Goal: Task Accomplishment & Management: Use online tool/utility

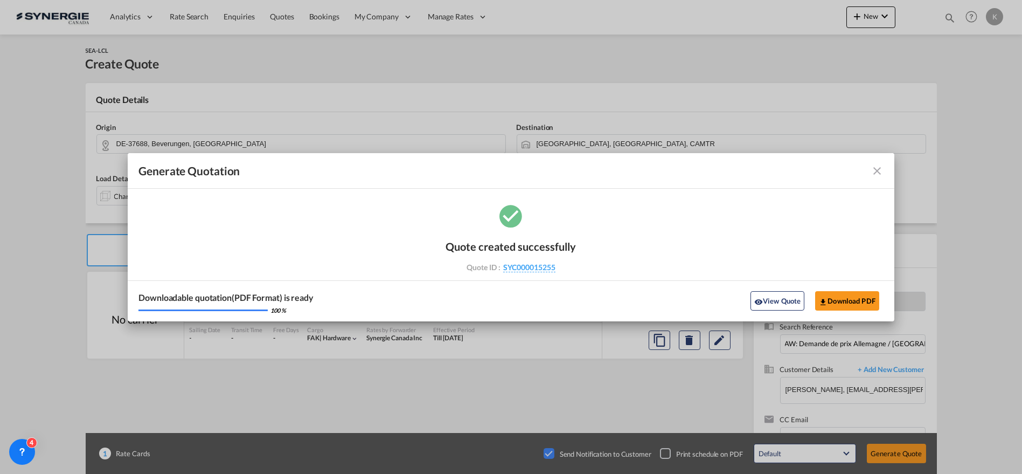
click at [877, 176] on md-icon "icon-close fg-AAA8AD cursor m-0" at bounding box center [877, 170] width 13 height 13
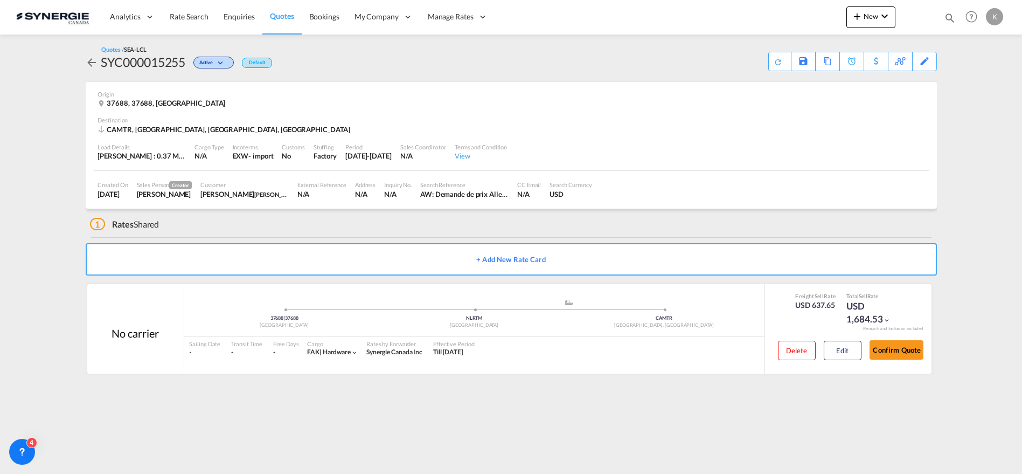
click at [276, 16] on span "Quotes" at bounding box center [282, 15] width 24 height 9
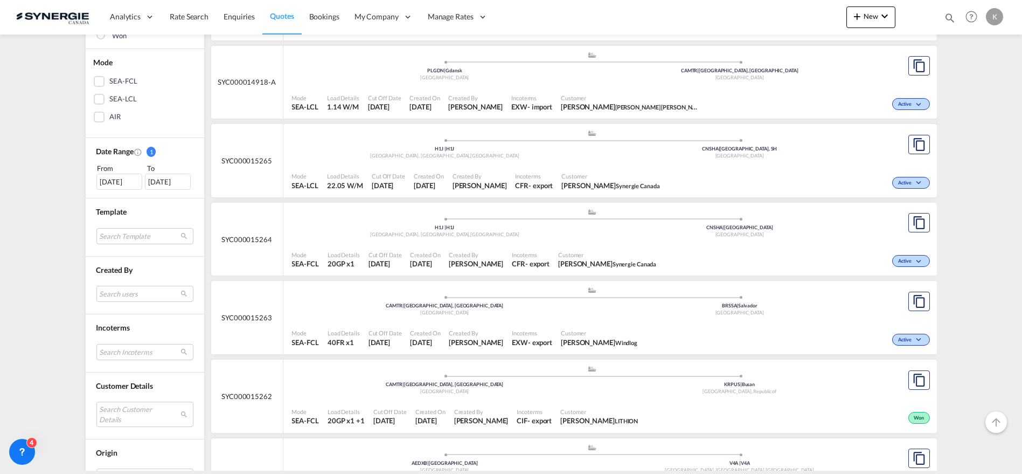
scroll to position [299, 0]
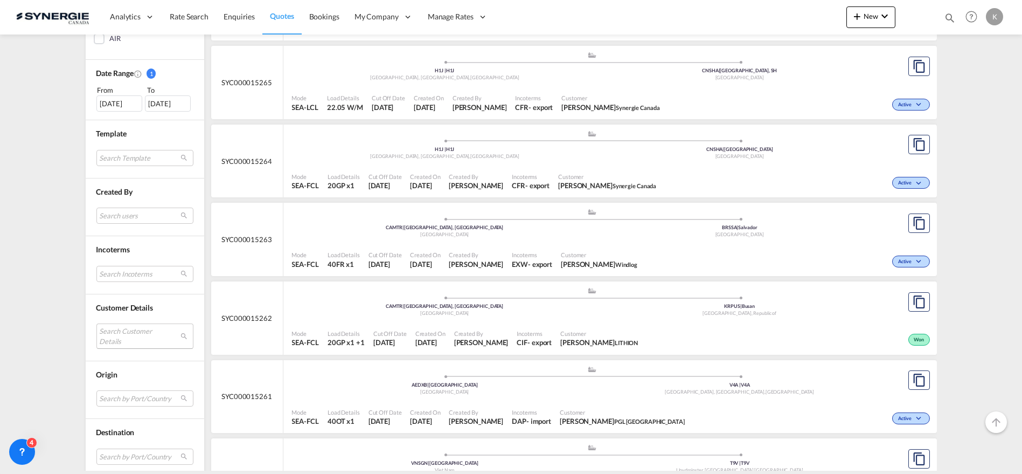
click at [119, 332] on md-select "Search Customer Details user name user [PERSON_NAME] [PERSON_NAME][EMAIL_ADDRES…" at bounding box center [144, 335] width 97 height 25
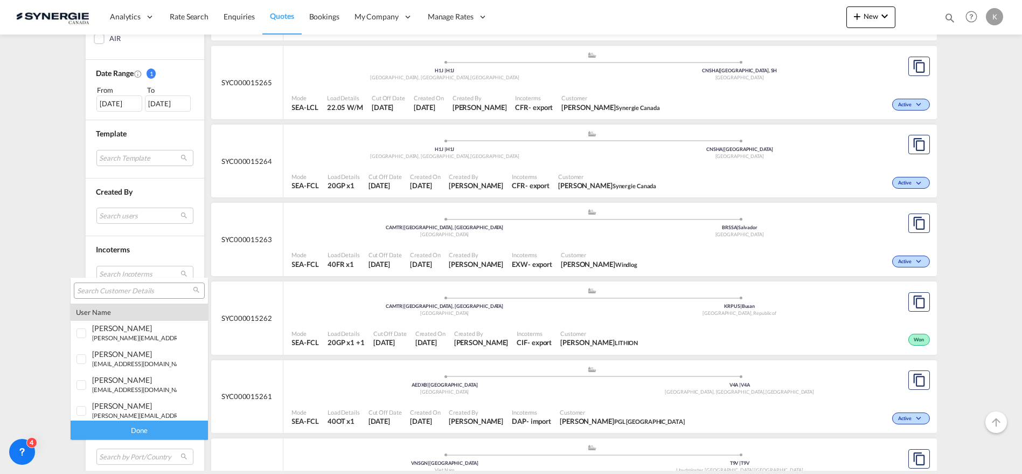
click at [127, 290] on input "search" at bounding box center [135, 291] width 116 height 10
type input "riviana"
click at [130, 412] on md-option "user [PERSON_NAME] ycherkaoui@ riviana .com | riviana" at bounding box center [139, 403] width 137 height 26
click at [131, 425] on div "Done" at bounding box center [139, 429] width 137 height 19
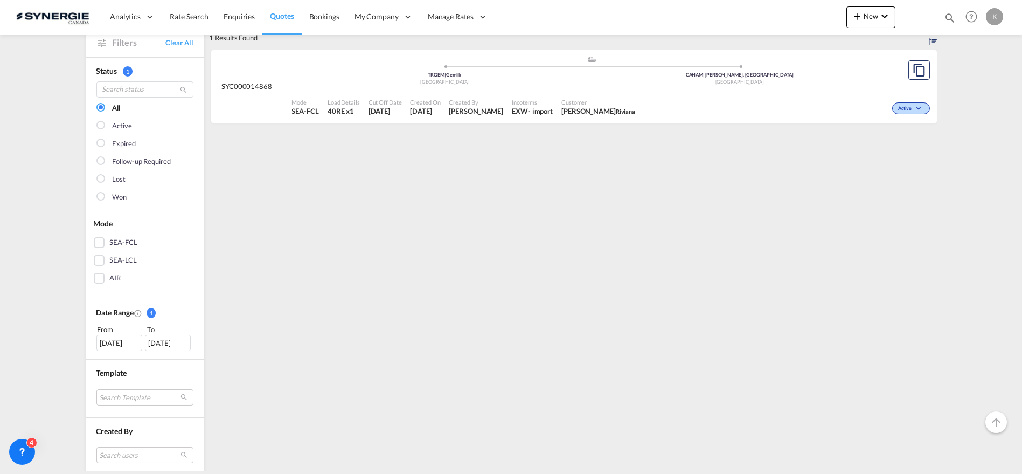
click at [110, 345] on div "[DATE]" at bounding box center [119, 343] width 46 height 16
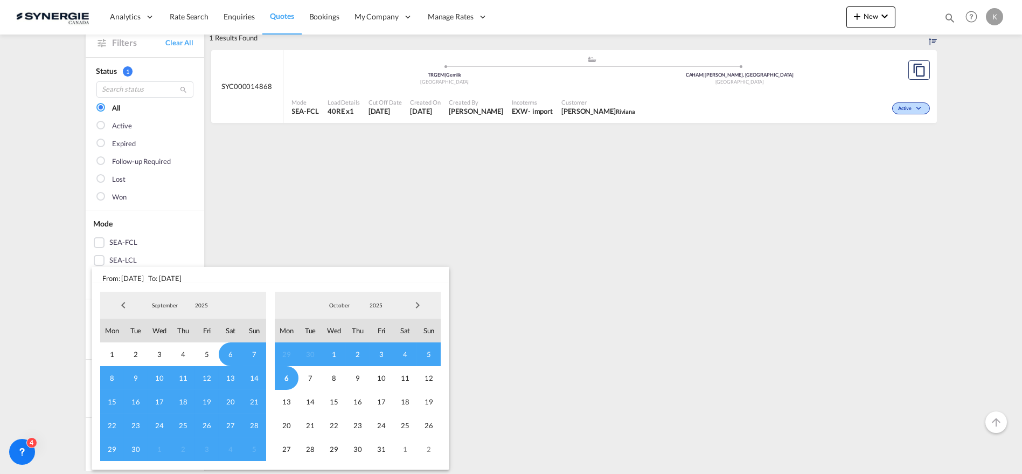
click at [121, 297] on span "Previous Month" at bounding box center [124, 305] width 22 height 22
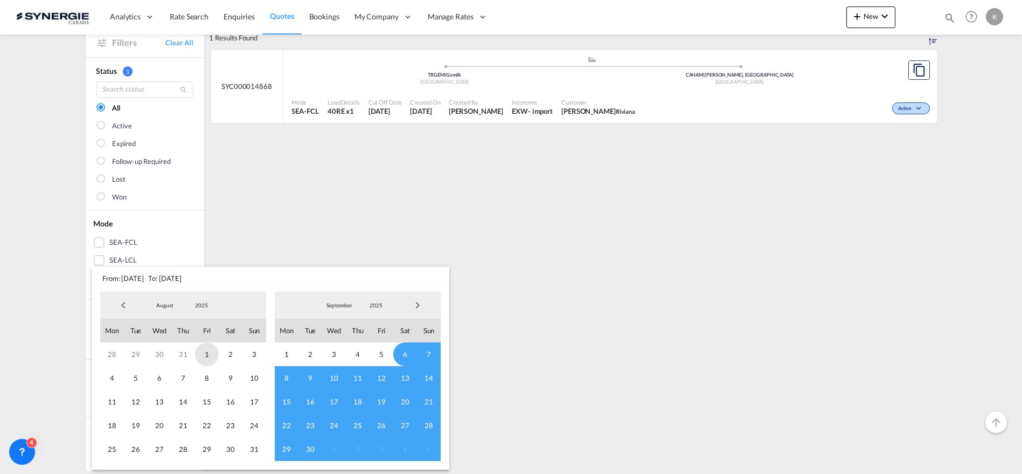
drag, startPoint x: 208, startPoint y: 350, endPoint x: 216, endPoint y: 351, distance: 7.6
click at [209, 350] on span "1" at bounding box center [207, 354] width 24 height 24
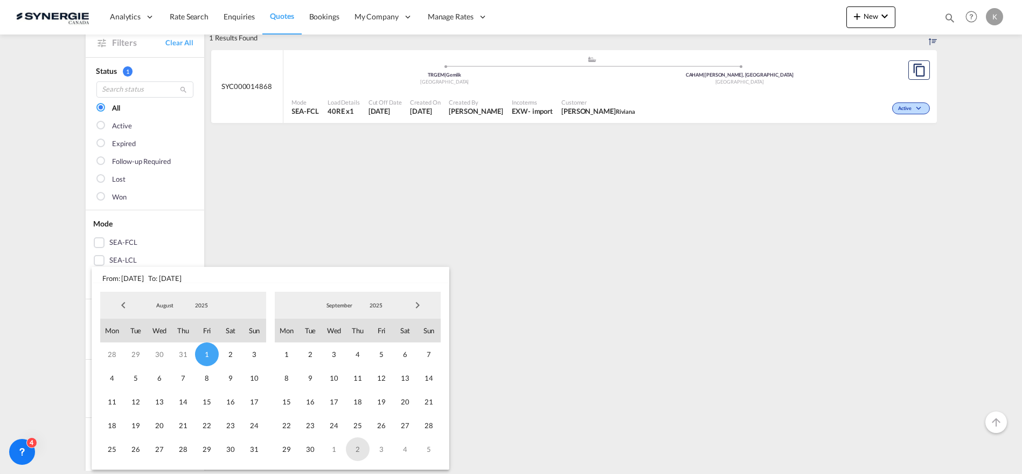
click at [360, 446] on span "2" at bounding box center [358, 449] width 24 height 24
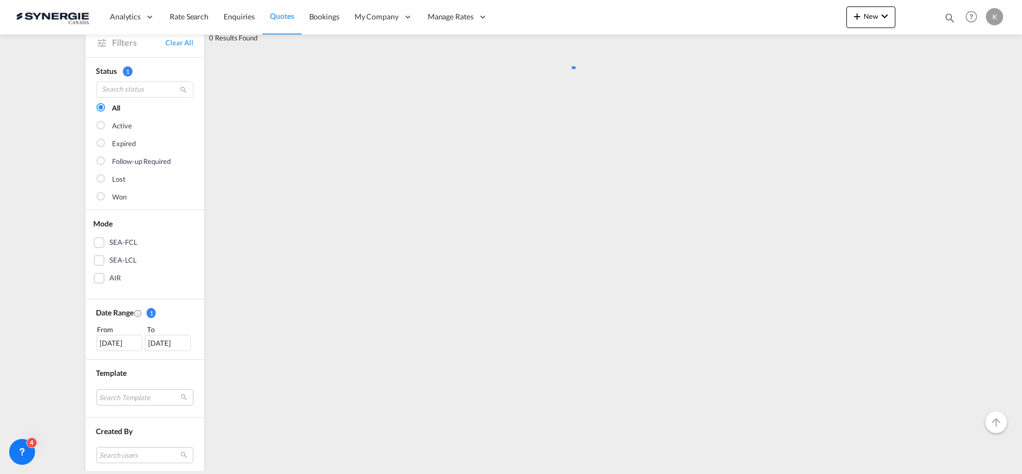
scroll to position [0, 0]
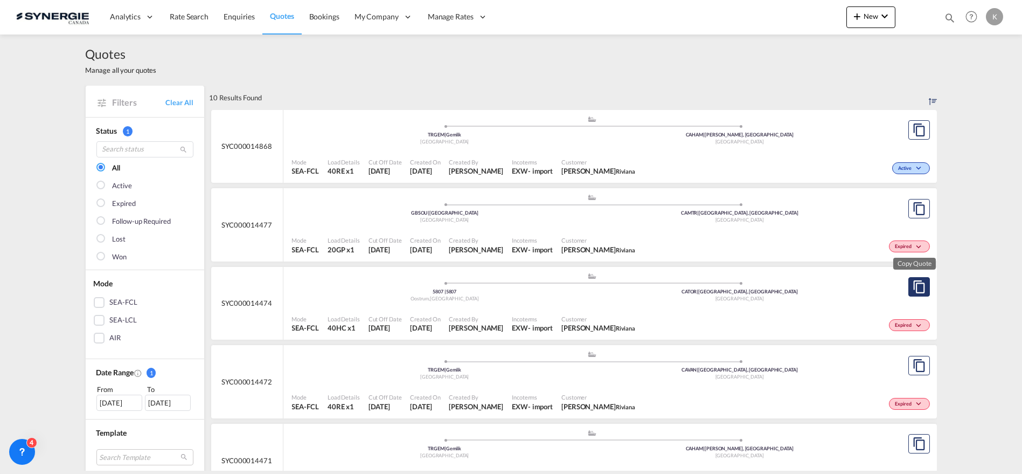
click at [913, 282] on md-icon "assets/icons/custom/copyQuote.svg" at bounding box center [919, 286] width 13 height 13
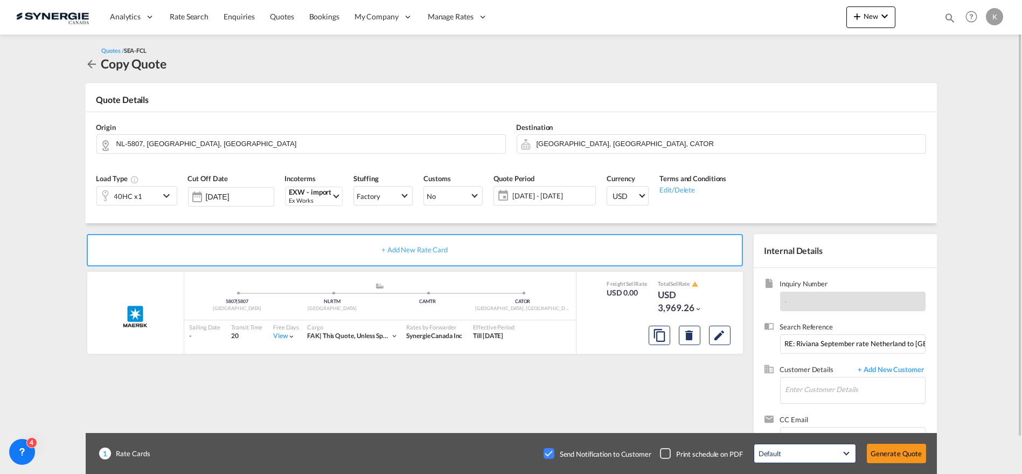
click at [534, 196] on span "[DATE] - [DATE]" at bounding box center [552, 196] width 80 height 10
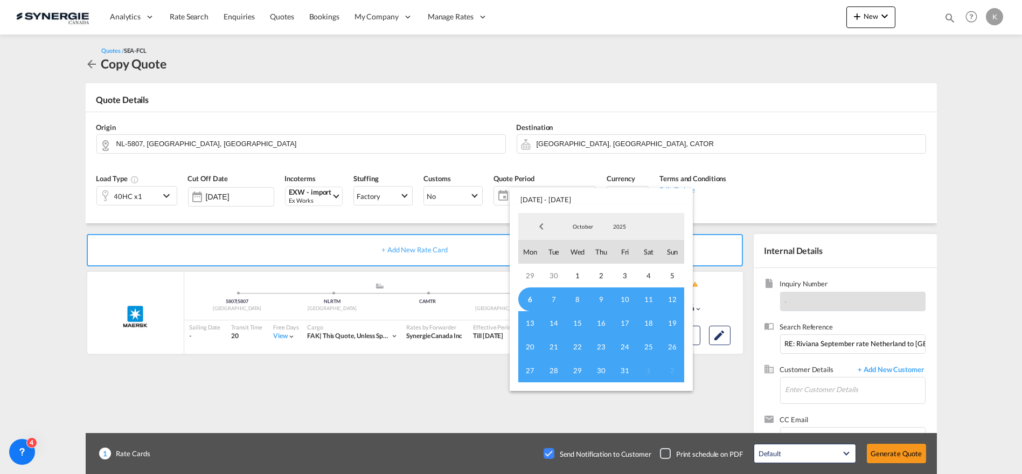
click at [530, 299] on span "6" at bounding box center [530, 299] width 24 height 24
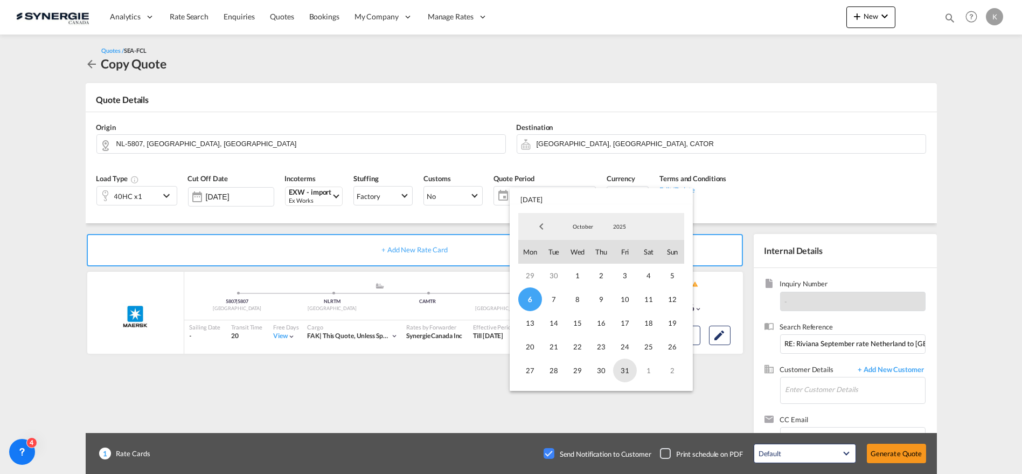
click at [626, 371] on span "31" at bounding box center [625, 370] width 24 height 24
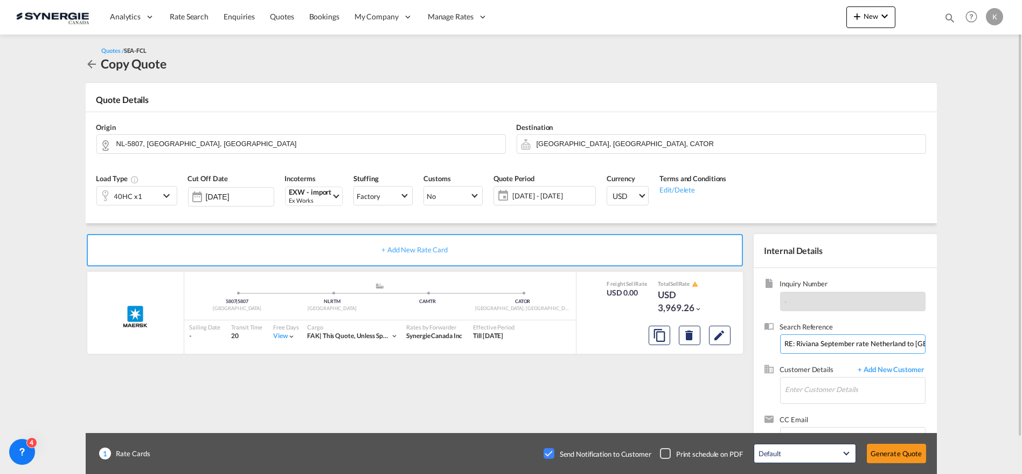
click at [839, 342] on input "RE: Riviana September rate Netherland to [GEOGRAPHIC_DATA]" at bounding box center [852, 343] width 145 height 19
click at [860, 345] on input "RE: Riviana october rate Netherland to [GEOGRAPHIC_DATA]" at bounding box center [852, 343] width 145 height 19
paste input "PO9500208260"
type input "RE: Riviana october rate PO9500208260 Netherland to [GEOGRAPHIC_DATA]"
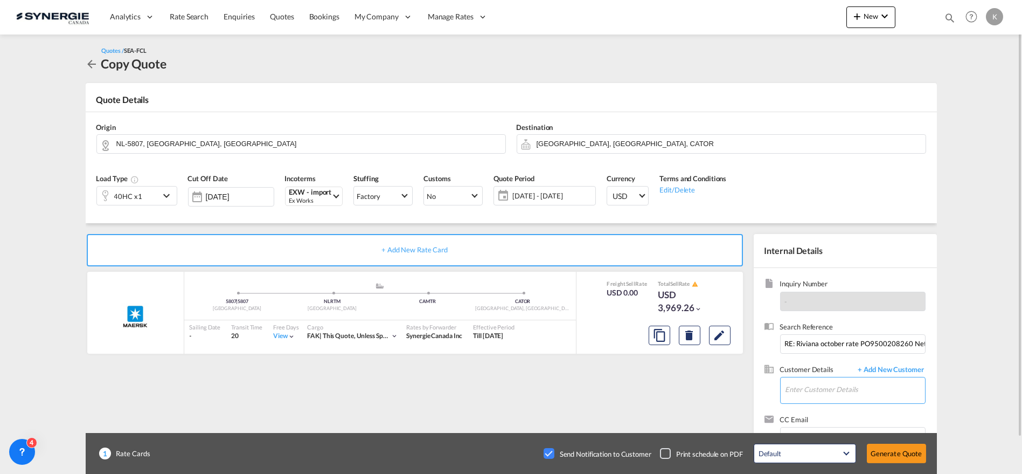
click at [842, 387] on input "Enter Customer Details" at bounding box center [856, 389] width 140 height 24
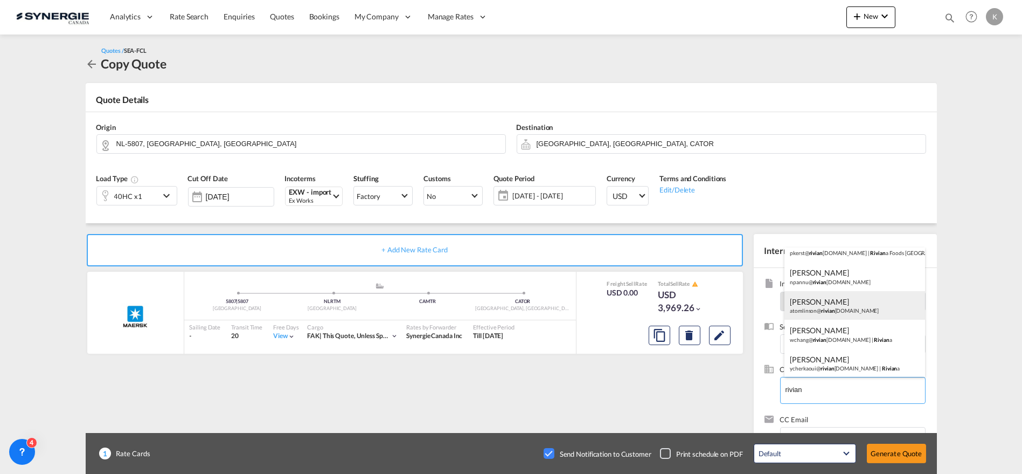
scroll to position [60, 0]
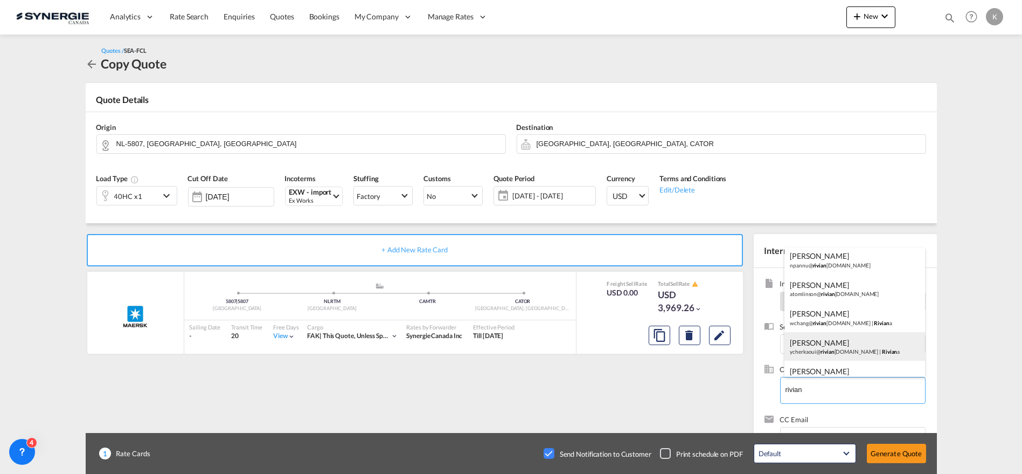
click at [834, 347] on div "[PERSON_NAME] ycherkaoui@ rivian [DOMAIN_NAME] | Rivian a" at bounding box center [855, 346] width 141 height 29
type input "Riviana, [PERSON_NAME], [EMAIL_ADDRESS][DOMAIN_NAME]"
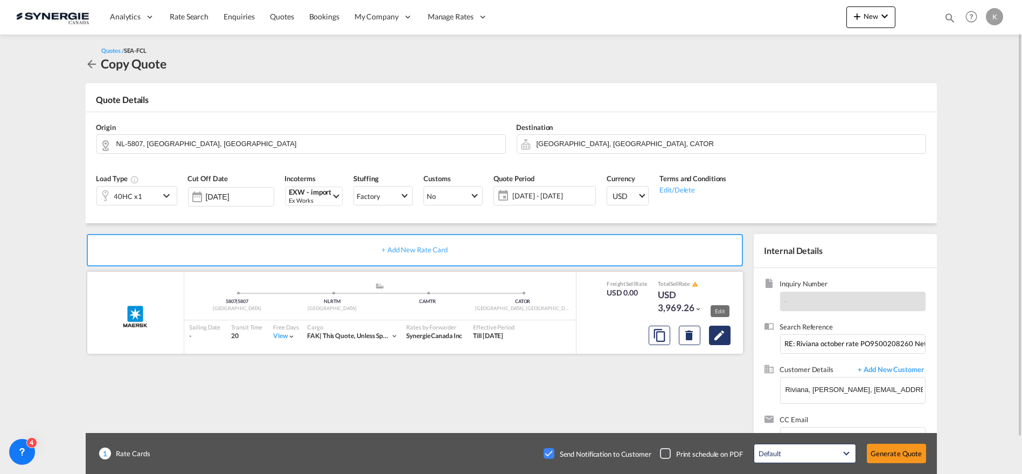
click at [722, 334] on md-icon "Edit" at bounding box center [719, 335] width 13 height 13
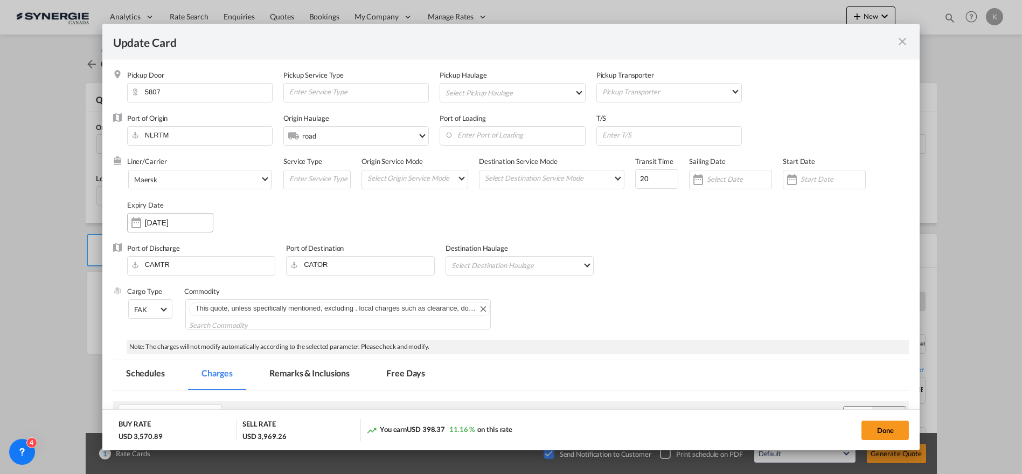
click at [179, 223] on input "[DATE]" at bounding box center [179, 222] width 68 height 9
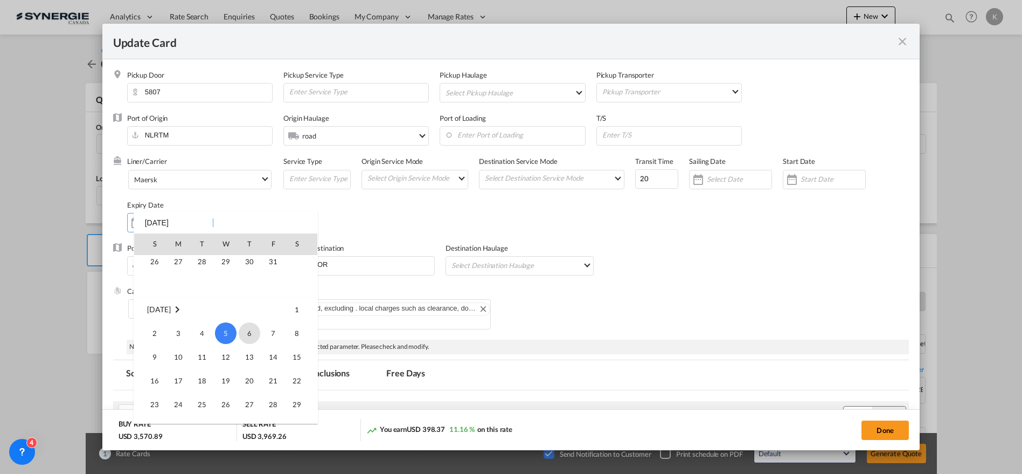
scroll to position [249816, 0]
click at [272, 276] on span "31" at bounding box center [273, 280] width 22 height 22
type input "[DATE]"
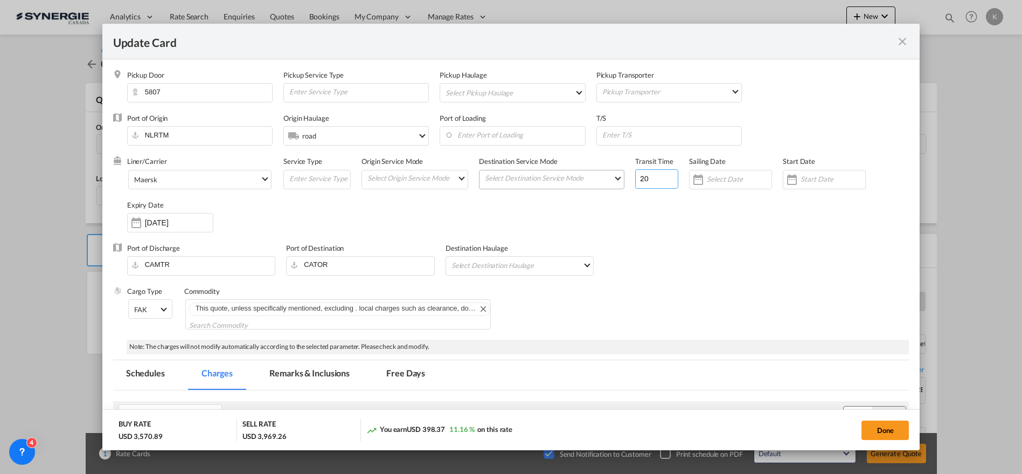
drag, startPoint x: 660, startPoint y: 178, endPoint x: 603, endPoint y: 180, distance: 56.6
click at [600, 186] on div "Liner/Carrier Maersk Atlantic Container Line (ACL) [PERSON_NAME] Transport ([GE…" at bounding box center [518, 199] width 782 height 86
type input "16"
click at [603, 261] on div "Port of Discharge CAMTR Port of Destination CATOR Destination Haulage Select De…" at bounding box center [511, 264] width 796 height 43
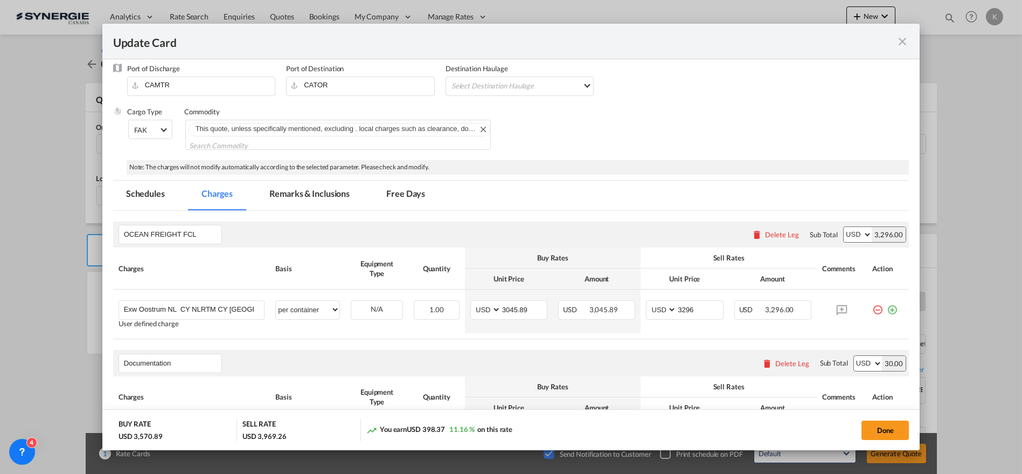
scroll to position [299, 0]
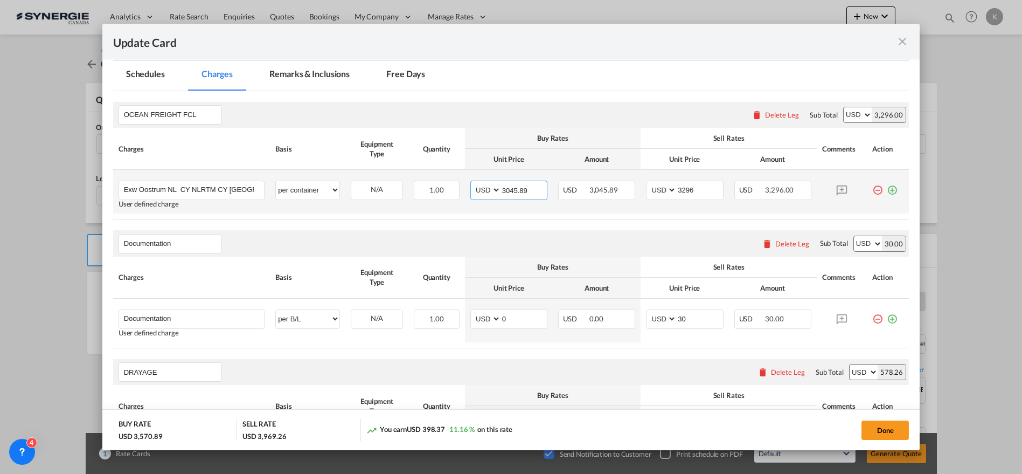
drag, startPoint x: 533, startPoint y: 191, endPoint x: 467, endPoint y: 200, distance: 66.9
click at [467, 200] on td "AED AFN ALL AMD ANG AOA ARS AUD AWG AZN BAM BBD BDT BGN BHD BIF BMD BND [PERSON…" at bounding box center [509, 192] width 88 height 44
type input "2465"
type input "2715"
drag, startPoint x: 516, startPoint y: 190, endPoint x: 497, endPoint y: 193, distance: 19.1
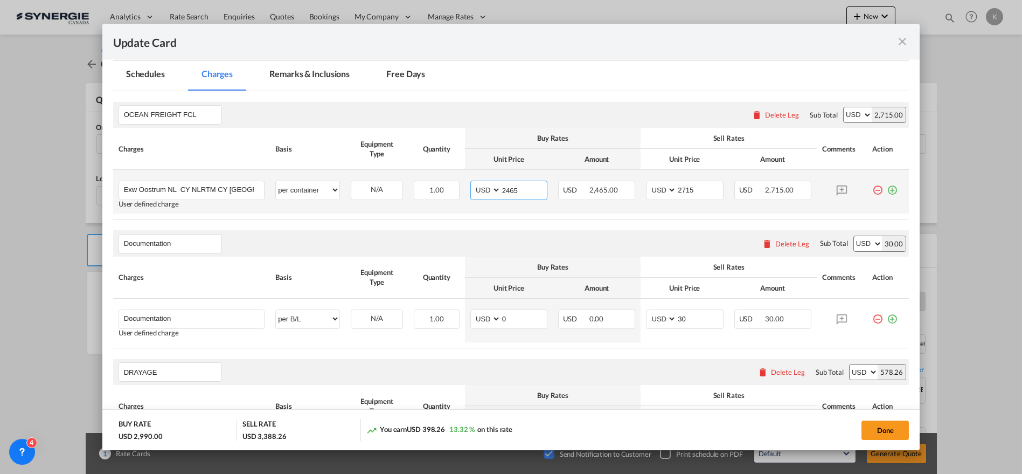
click at [485, 195] on md-input-container "AED AFN ALL AMD ANG AOA ARS AUD AWG AZN BAM BBD BDT BGN BHD BIF BMD BND [PERSON…" at bounding box center [508, 190] width 77 height 19
type input "3455.88"
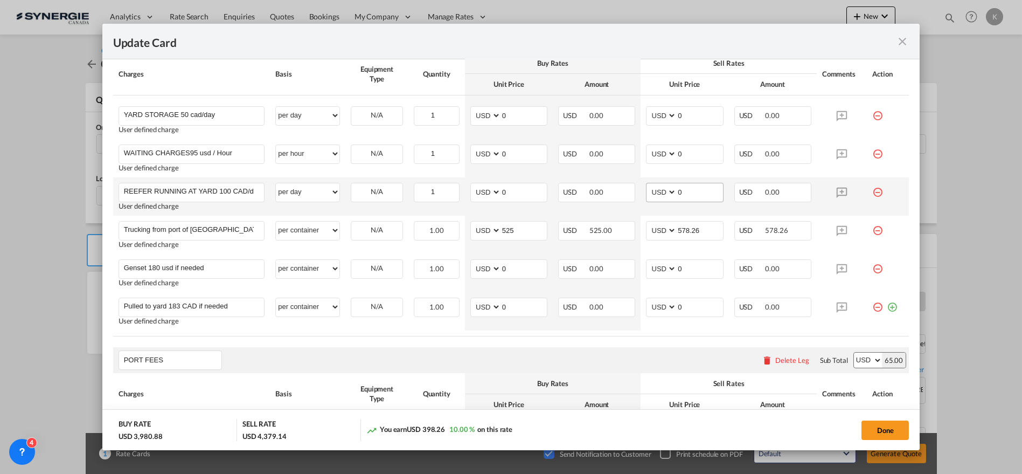
scroll to position [658, 0]
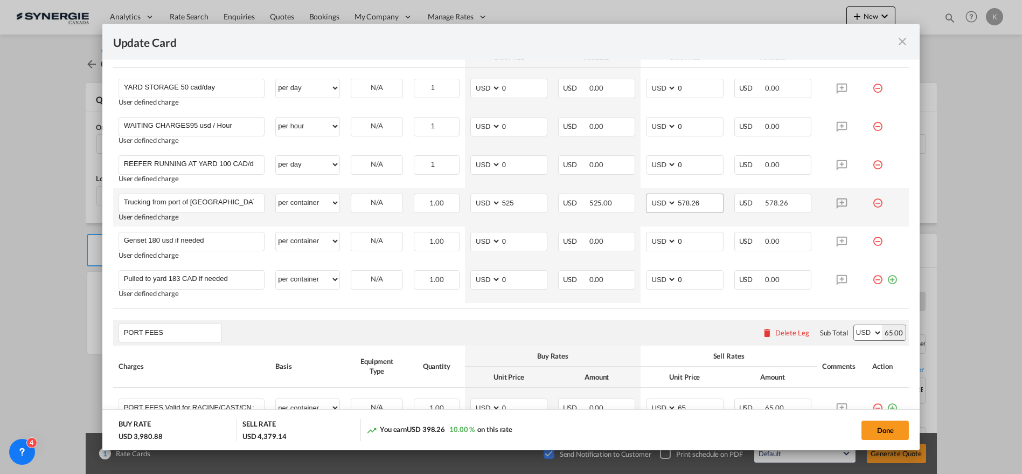
type input "3705.88"
drag, startPoint x: 697, startPoint y: 199, endPoint x: 647, endPoint y: 202, distance: 50.2
click at [647, 202] on md-input-container "AED AFN ALL AMD ANG AOA ARS AUD AWG AZN BAM BBD BDT BGN BHD BIF BMD BND [PERSON…" at bounding box center [684, 202] width 77 height 19
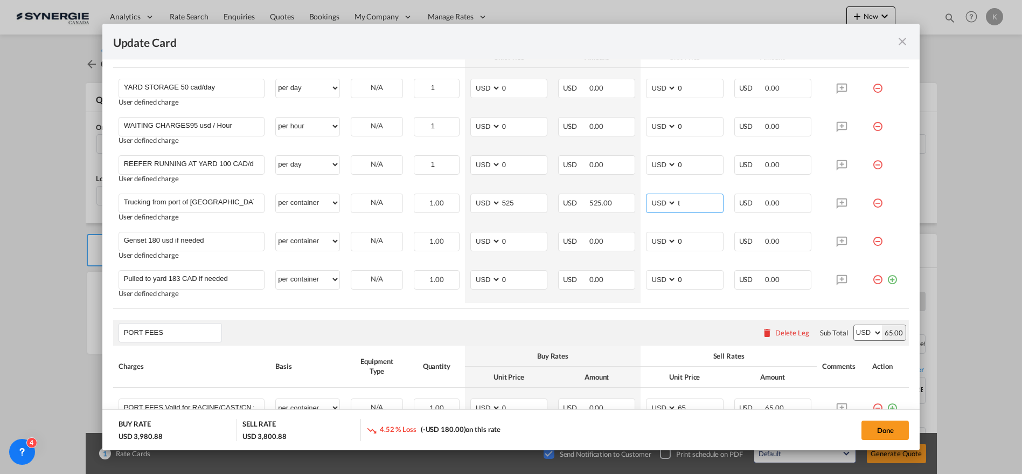
type input "t"
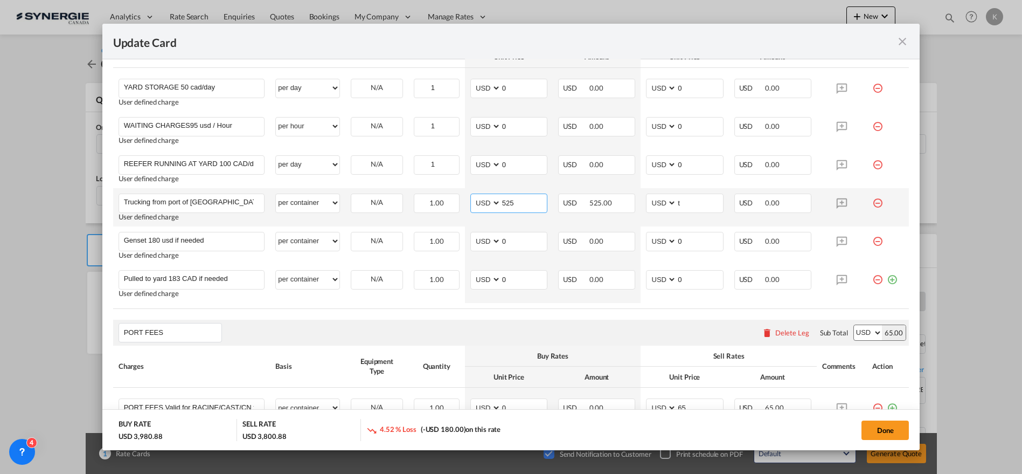
click at [481, 203] on select "AED AFN ALL AMD ANG AOA ARS AUD AWG AZN BAM BBD BDT BGN BHD BIF BMD BND [PERSON…" at bounding box center [487, 203] width 28 height 15
select select "string:CAD"
click at [473, 196] on select "AED AFN ALL AMD ANG AOA ARS AUD AWG AZN BAM BBD BDT BGN BHD BIF BMD BND [PERSON…" at bounding box center [487, 203] width 28 height 15
type input "687.50"
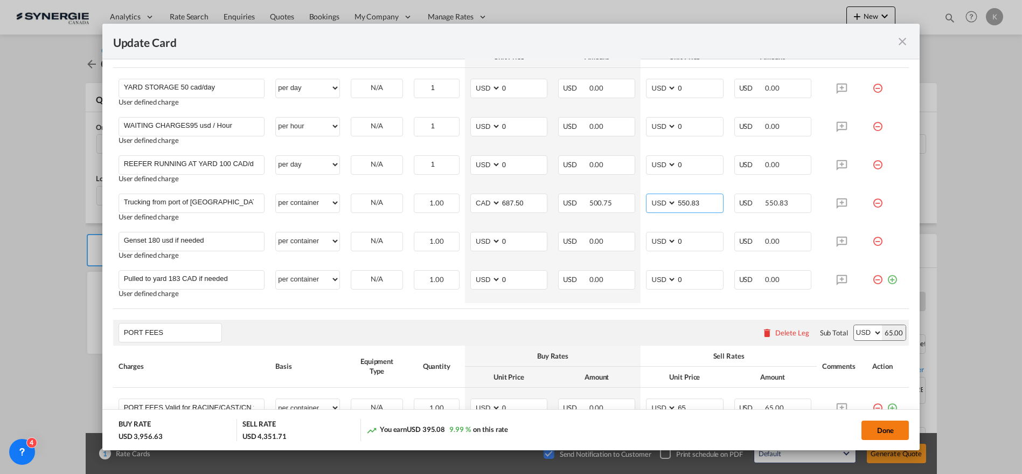
type input "550.83"
click at [888, 428] on button "Done" at bounding box center [885, 429] width 47 height 19
type input "[DATE]"
type input "687.5"
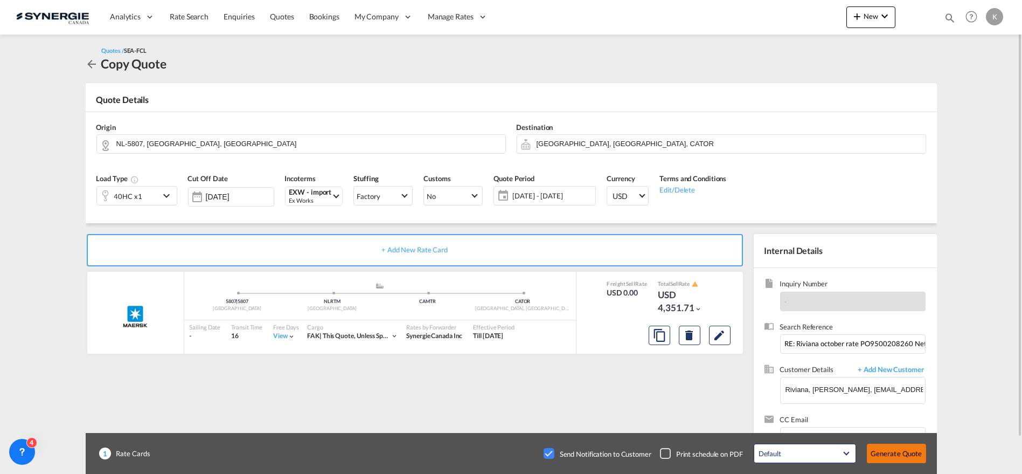
click at [900, 457] on button "Generate Quote" at bounding box center [896, 452] width 59 height 19
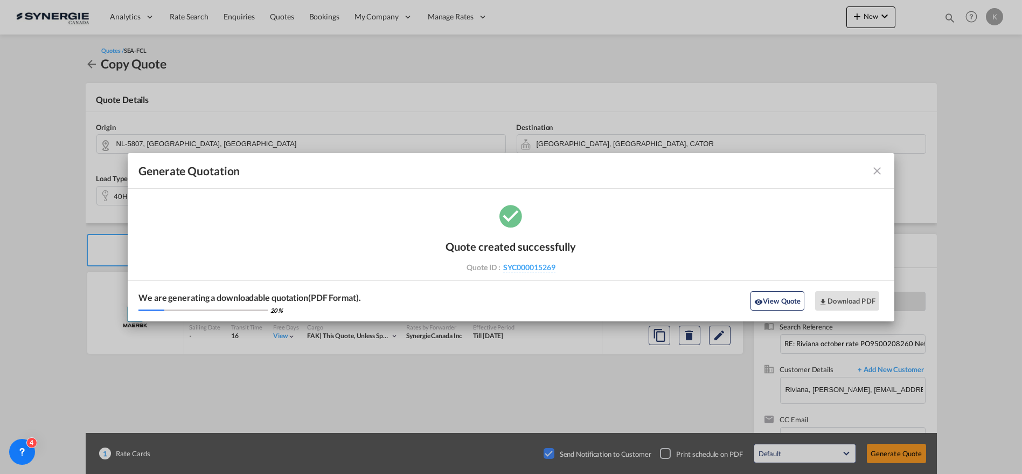
drag, startPoint x: 563, startPoint y: 270, endPoint x: 556, endPoint y: 273, distance: 7.5
click at [556, 273] on div "Quote created successfully Quote ID : SYC000015269 Note: Email not sent to cust…" at bounding box center [511, 254] width 130 height 51
copy div "SYC000015269"
click at [842, 297] on button "Download PDF" at bounding box center [847, 300] width 64 height 19
